Goal: Book appointment/travel/reservation

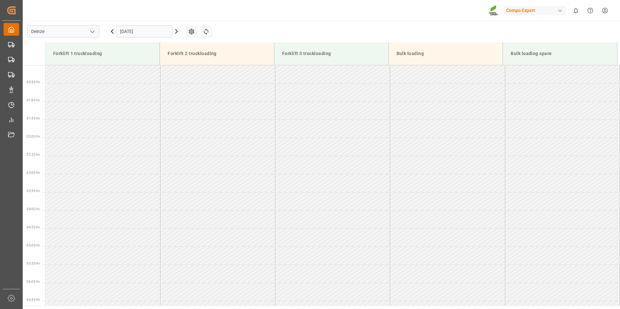
scroll to position [286, 0]
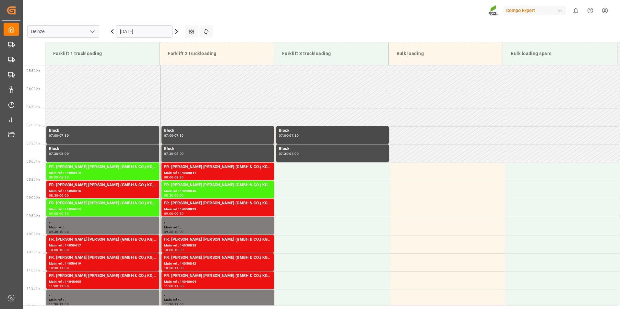
scroll to position [258, 0]
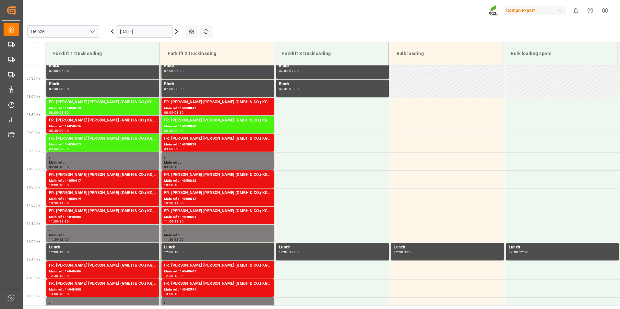
click at [160, 32] on input "[DATE]" at bounding box center [144, 31] width 56 height 12
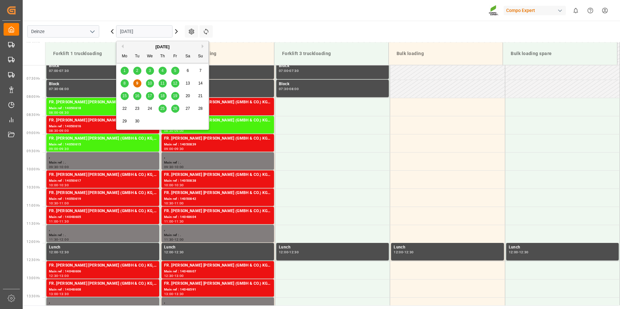
click at [162, 85] on span "11" at bounding box center [162, 83] width 4 height 5
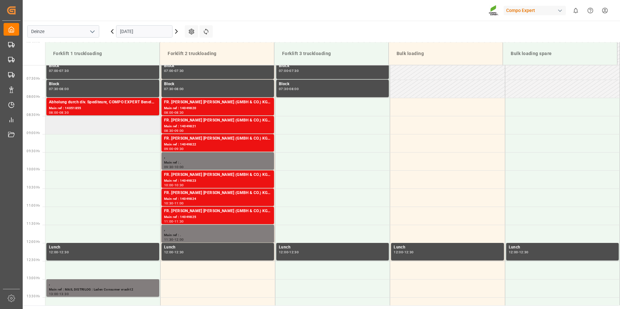
click at [56, 126] on td at bounding box center [102, 125] width 115 height 18
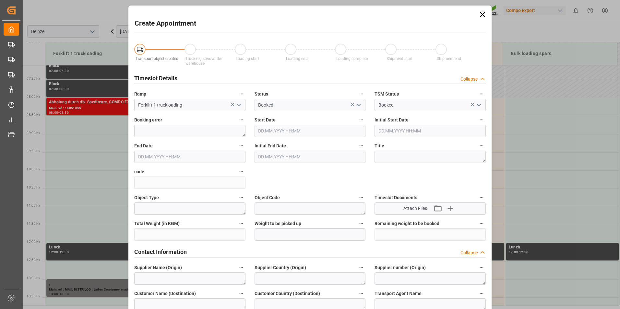
type input "11.09.2025 08:30"
type input "11.09.2025 09:00"
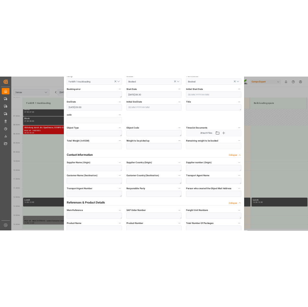
scroll to position [97, 0]
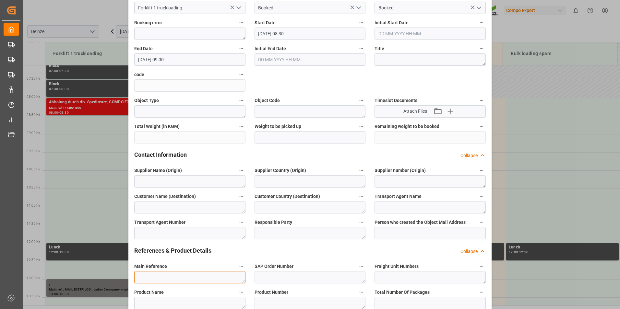
click at [146, 280] on textarea at bounding box center [189, 277] width 111 height 12
type textarea "m"
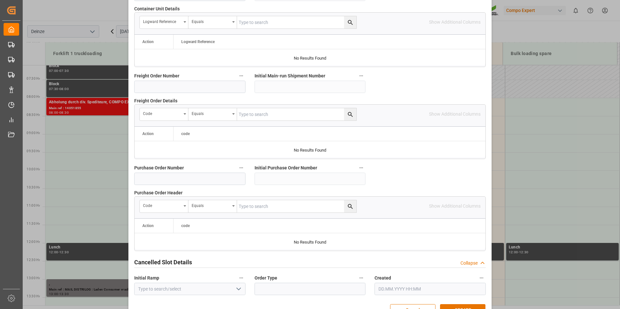
scroll to position [591, 0]
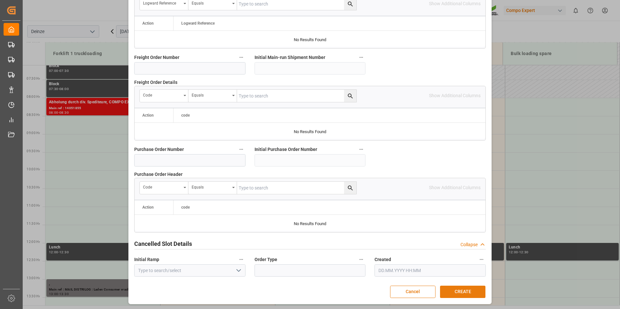
type textarea "MAIL EUROSPAN : Lossen Ordern° 6100001802"
click at [460, 290] on button "CREATE" at bounding box center [462, 292] width 45 height 12
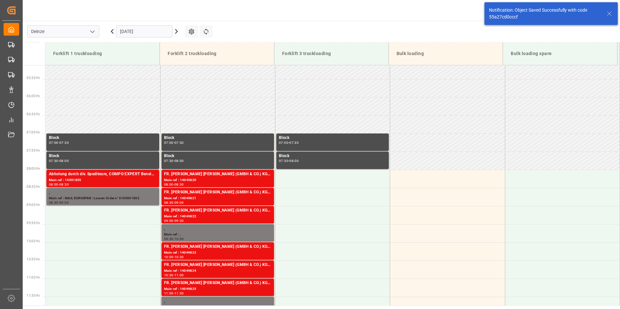
scroll to position [250, 0]
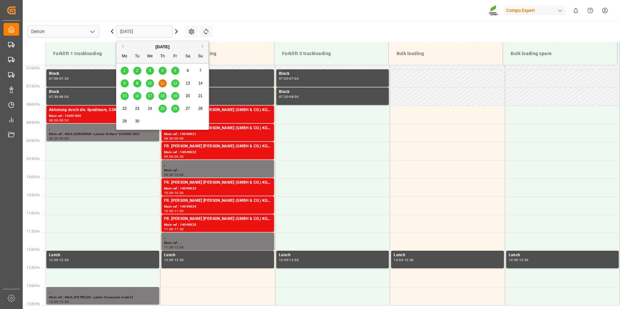
click at [155, 30] on input "11.09.2025" at bounding box center [144, 31] width 56 height 12
click at [138, 84] on span "9" at bounding box center [137, 83] width 2 height 5
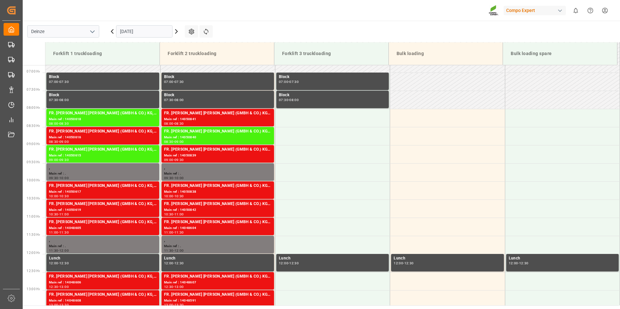
scroll to position [258, 0]
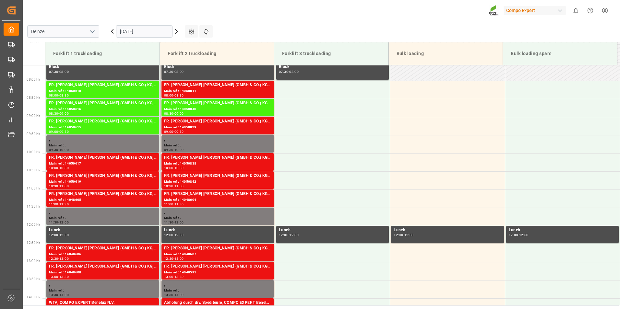
scroll to position [276, 0]
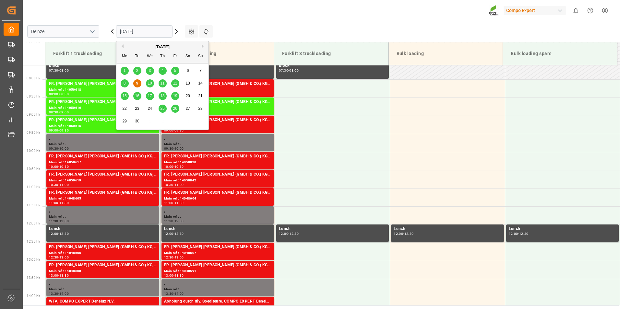
click at [159, 32] on input "[DATE]" at bounding box center [144, 31] width 56 height 12
click at [149, 84] on span "10" at bounding box center [150, 83] width 4 height 5
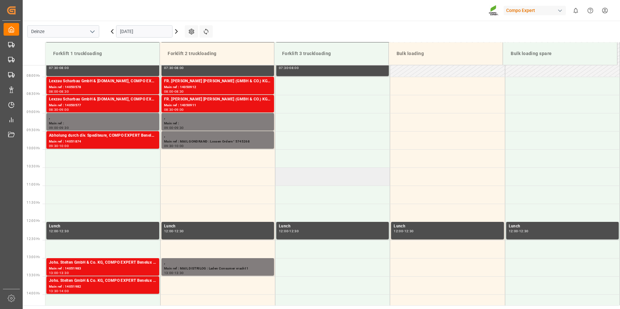
scroll to position [290, 0]
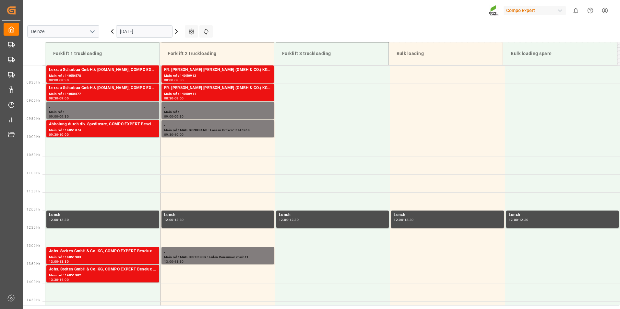
click at [152, 30] on input "10.09.2025" at bounding box center [144, 31] width 56 height 12
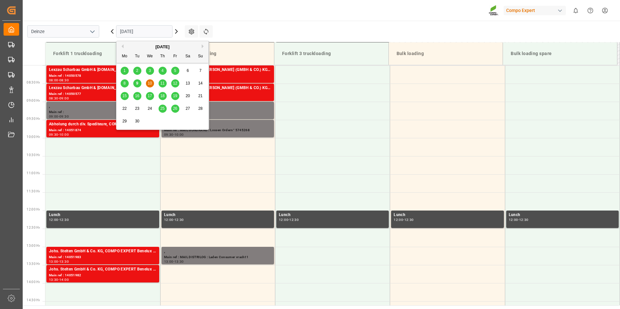
click at [163, 85] on span "11" at bounding box center [162, 83] width 4 height 5
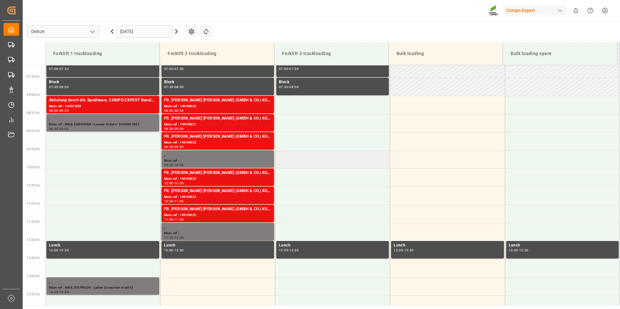
scroll to position [225, 0]
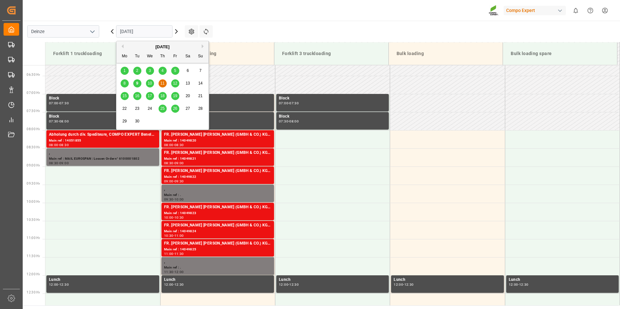
click at [143, 33] on input "11.09.2025" at bounding box center [144, 31] width 56 height 12
click at [140, 83] on div "9" at bounding box center [137, 84] width 8 height 8
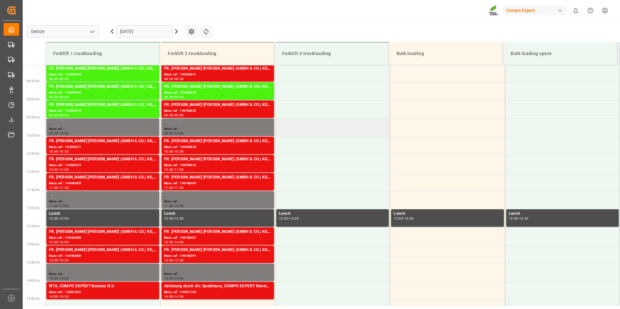
scroll to position [258, 0]
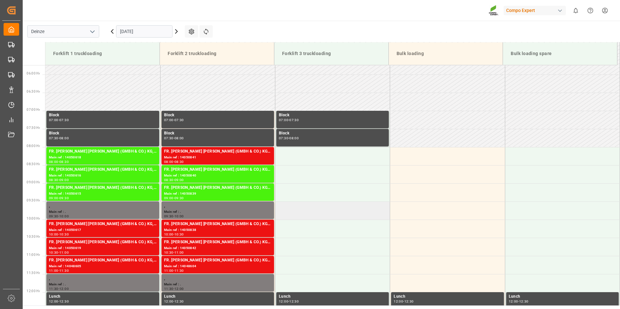
scroll to position [241, 0]
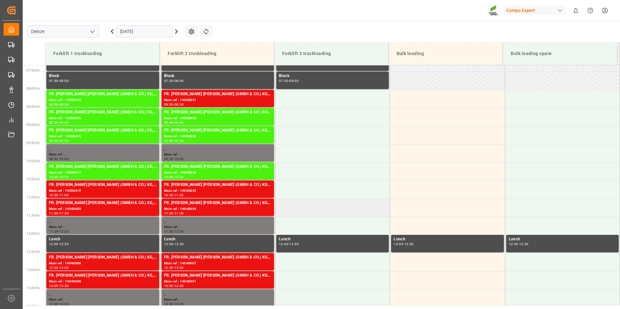
scroll to position [262, 0]
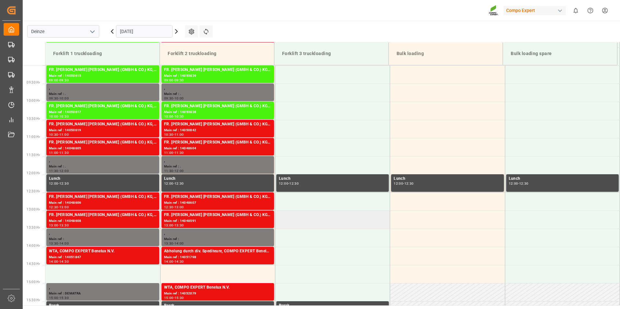
scroll to position [294, 0]
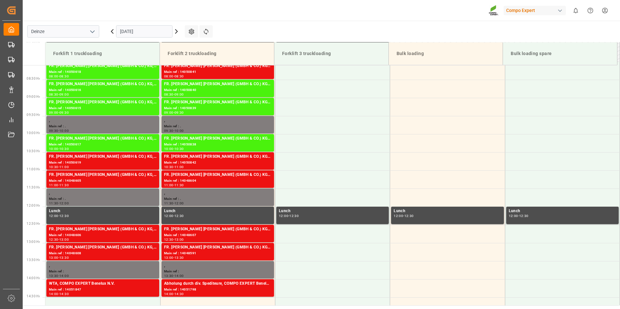
click at [156, 30] on input "[DATE]" at bounding box center [144, 31] width 56 height 12
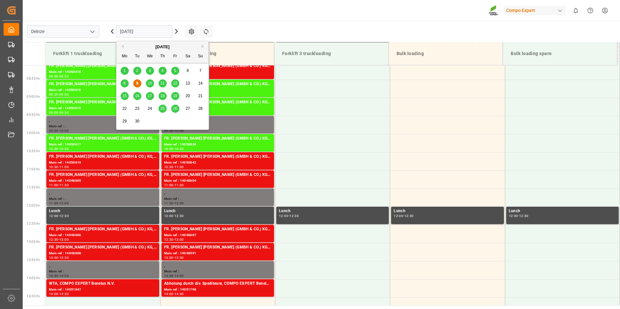
click at [149, 83] on span "10" at bounding box center [150, 83] width 4 height 5
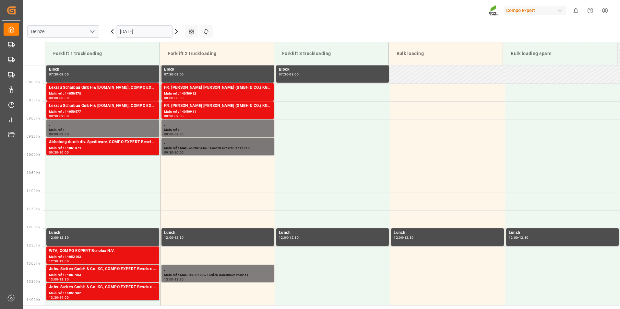
scroll to position [262, 0]
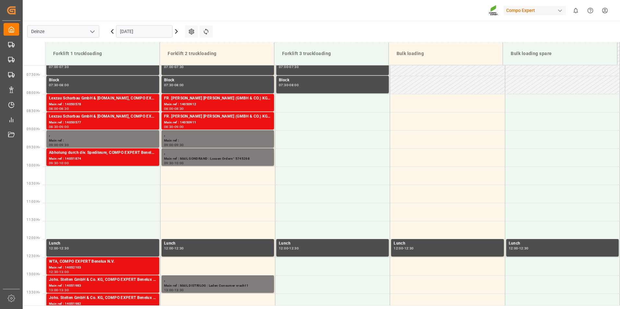
click at [155, 30] on input "[DATE]" at bounding box center [144, 31] width 56 height 12
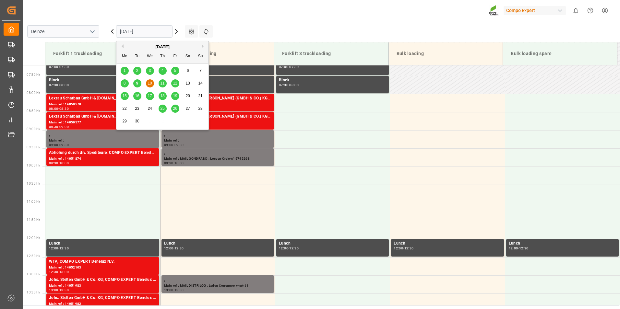
click at [137, 84] on span "9" at bounding box center [137, 83] width 2 height 5
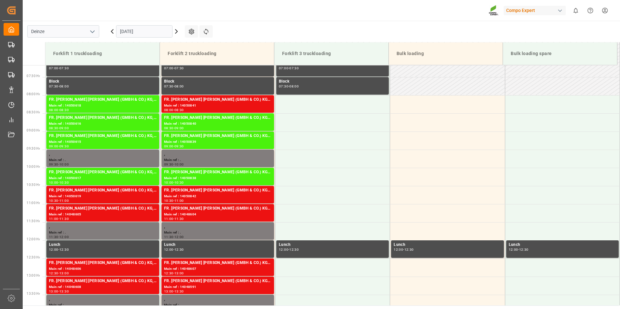
scroll to position [248, 0]
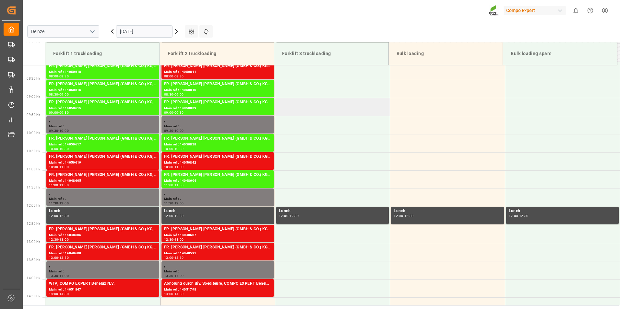
scroll to position [262, 0]
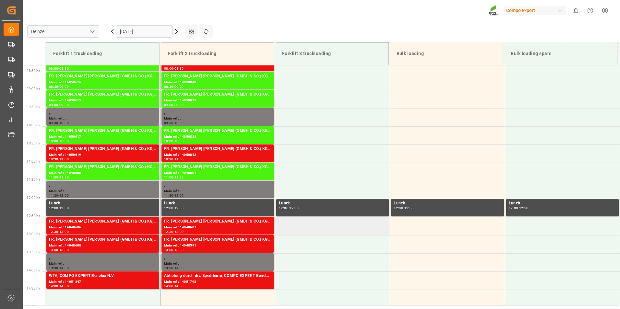
scroll to position [262, 0]
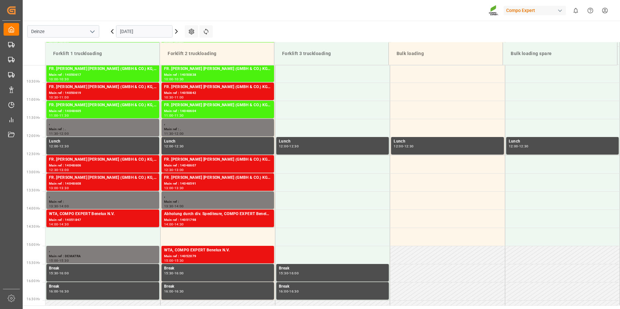
scroll to position [395, 0]
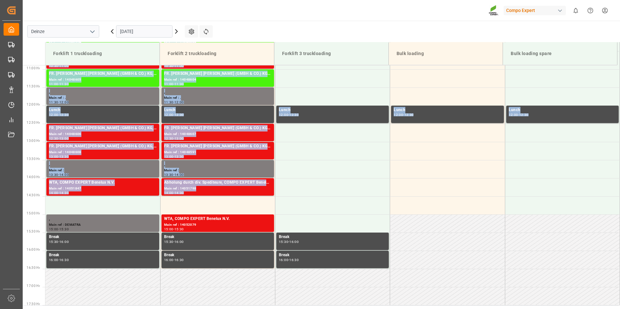
drag, startPoint x: 617, startPoint y: 200, endPoint x: 621, endPoint y: 175, distance: 25.3
click at [620, 175] on html "Created by potrace 1.15, written by [PERSON_NAME] [DATE]-[DATE] Created by potr…" at bounding box center [310, 154] width 620 height 309
drag, startPoint x: 621, startPoint y: 175, endPoint x: 473, endPoint y: 207, distance: 151.3
click at [473, 207] on td at bounding box center [447, 206] width 115 height 18
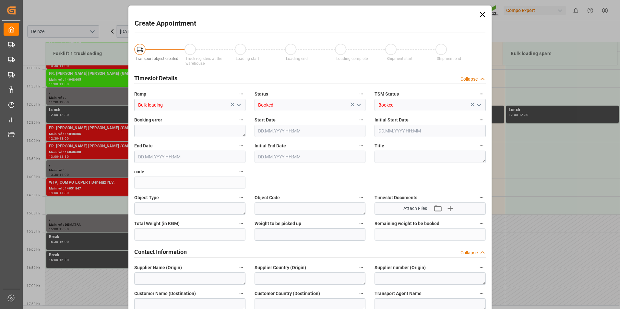
type input "[DATE] 14:30"
type input "[DATE] 15:00"
click at [480, 14] on icon at bounding box center [482, 14] width 9 height 9
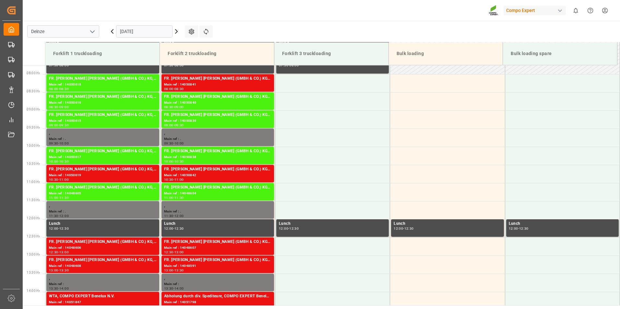
scroll to position [283, 0]
